Goal: Information Seeking & Learning: Learn about a topic

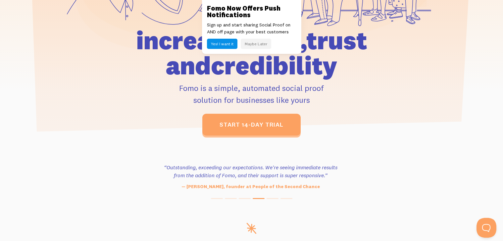
scroll to position [288, 0]
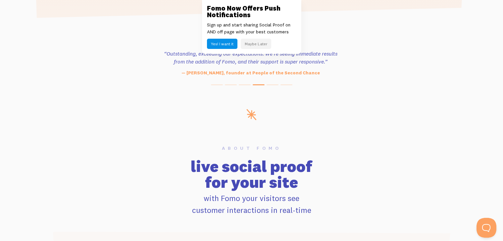
click at [206, 5] on div "Fomo Now Offers Push Notifications Sign up and start sharing Social Proof on AN…" at bounding box center [251, 27] width 99 height 54
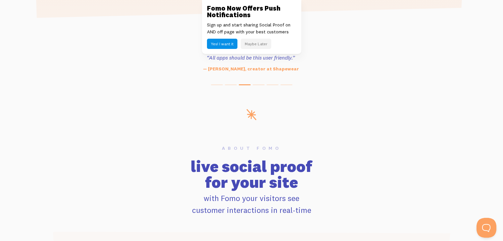
click at [106, 124] on link at bounding box center [251, 120] width 503 height 241
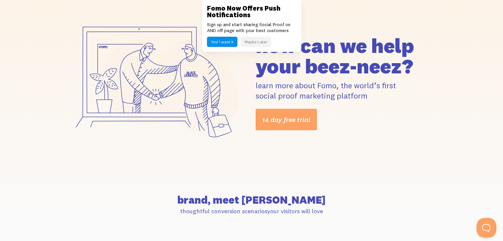
scroll to position [148, 0]
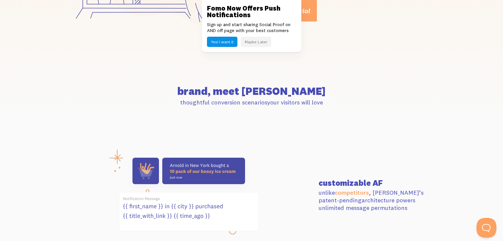
click at [273, 4] on div "Fomo Now Offers Push Notifications Sign up and start sharing Social Proof on AN…" at bounding box center [251, 26] width 99 height 52
click at [129, 150] on link at bounding box center [251, 120] width 503 height 241
